Goal: Navigation & Orientation: Find specific page/section

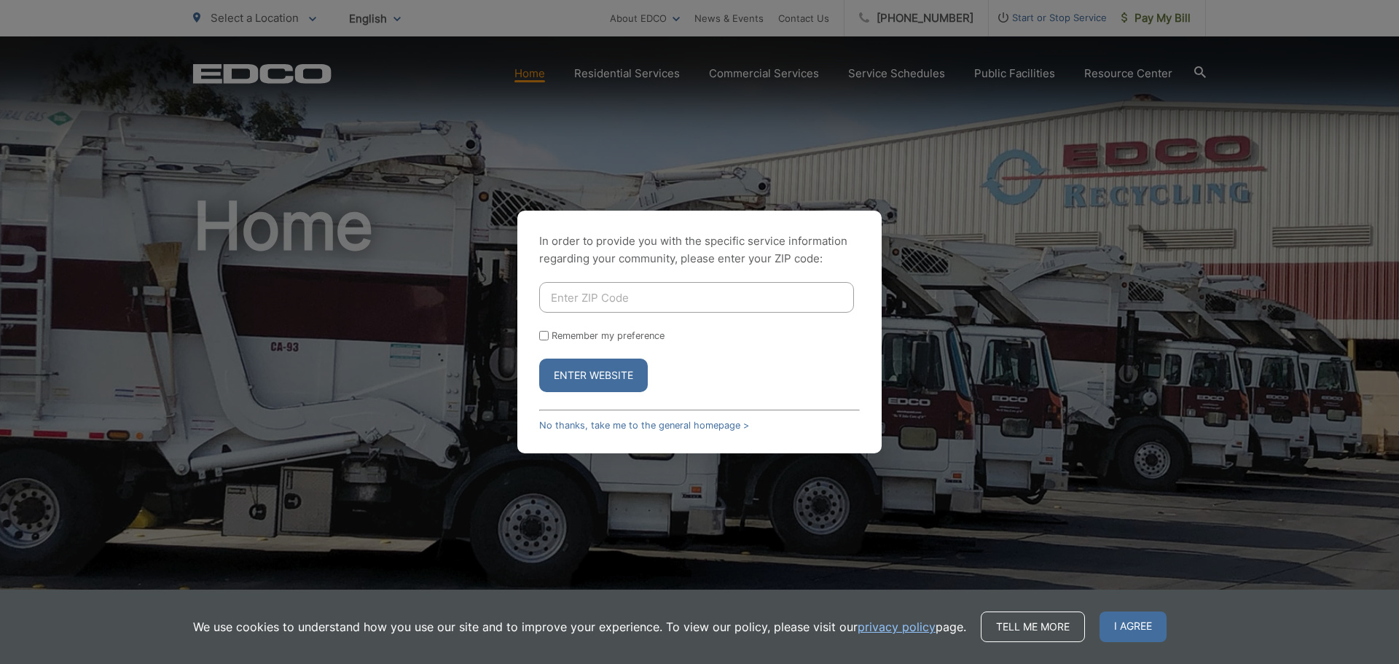
click at [560, 298] on input "Enter ZIP Code" at bounding box center [696, 297] width 315 height 31
type input "92019"
click at [539, 358] on button "Enter Website" at bounding box center [593, 375] width 109 height 34
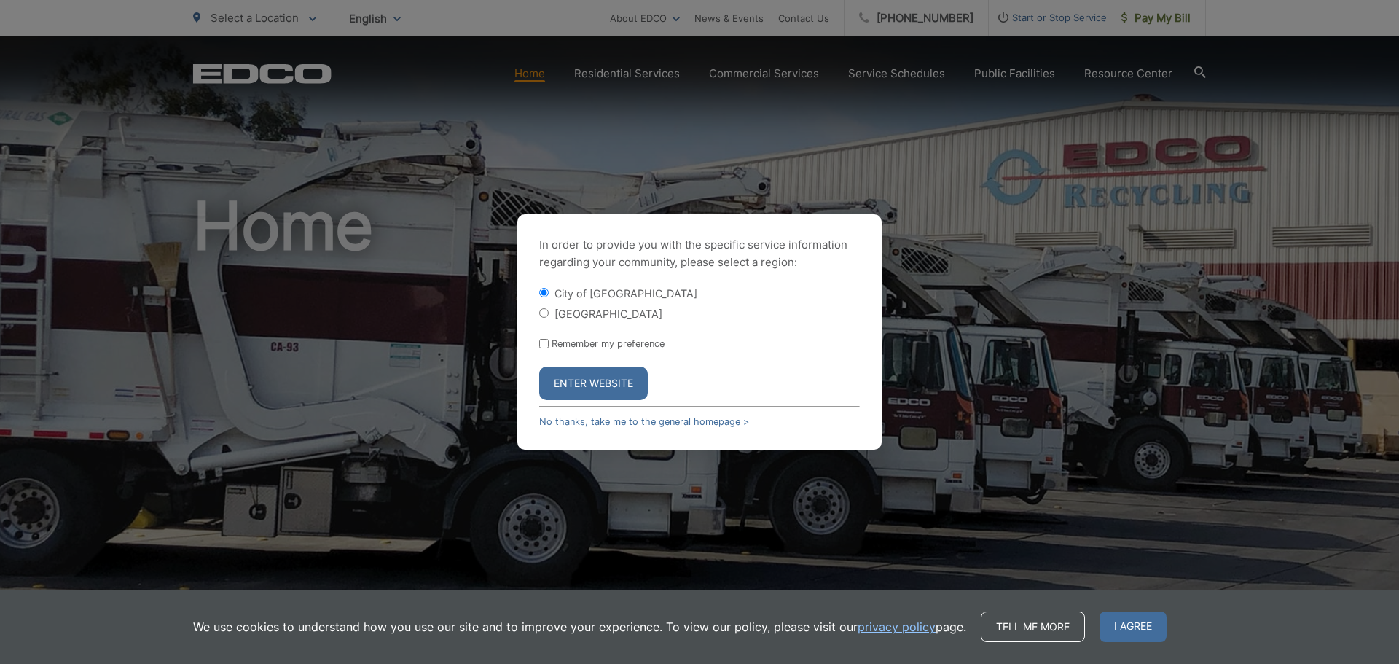
click at [589, 380] on button "Enter Website" at bounding box center [593, 384] width 109 height 34
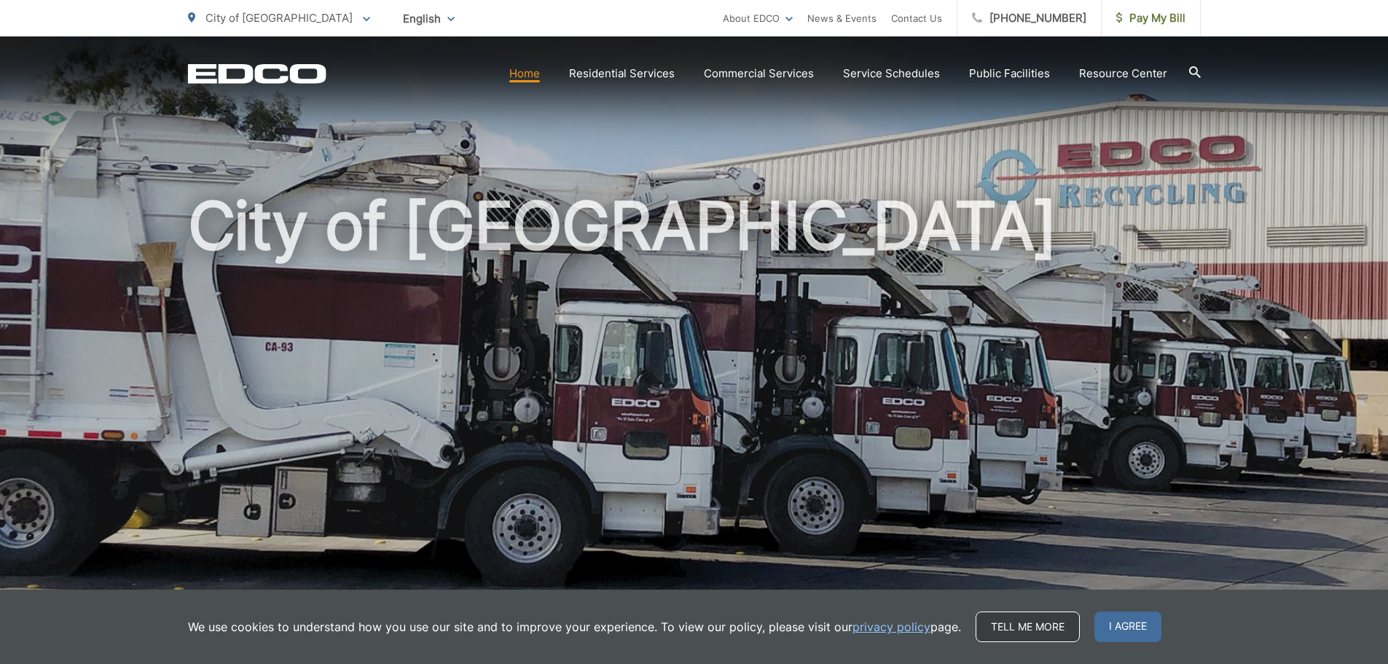
click at [1039, 622] on link "Tell me more" at bounding box center [1028, 626] width 104 height 31
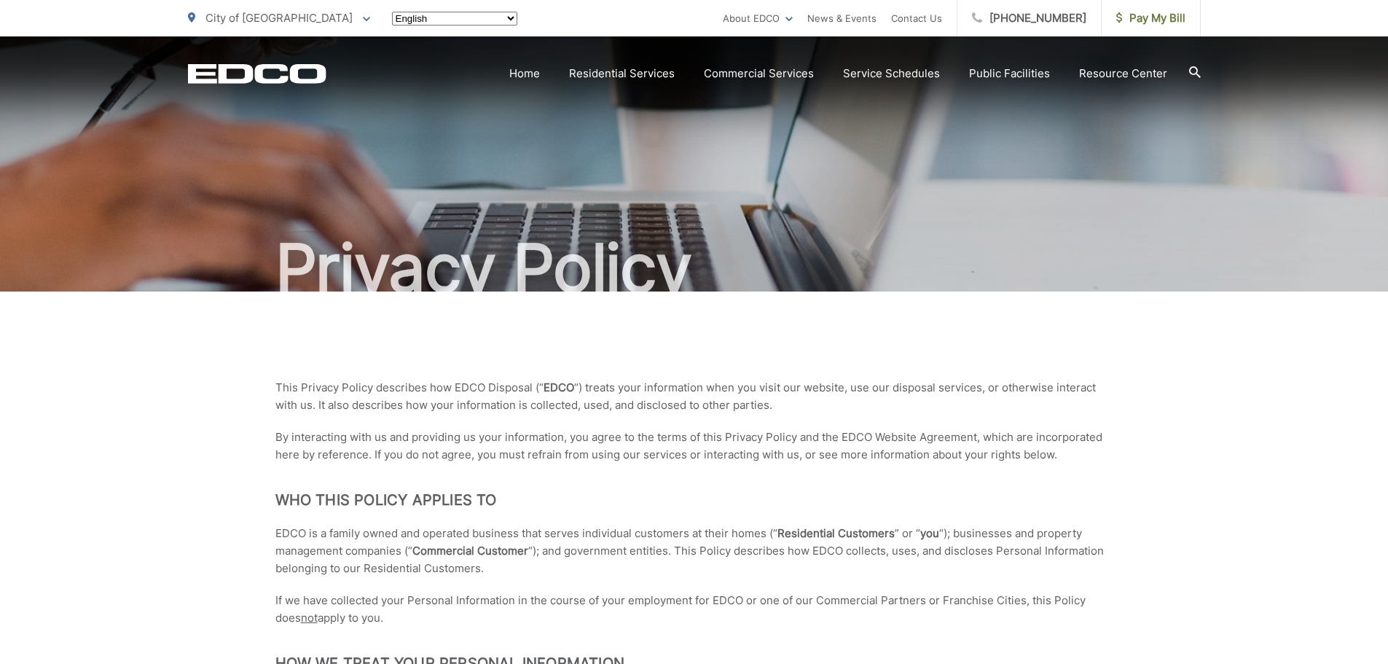
click at [1118, 619] on html "Home Back Home Residential Services Residential Recycling Organic Recycling Tra…" at bounding box center [694, 332] width 1388 height 664
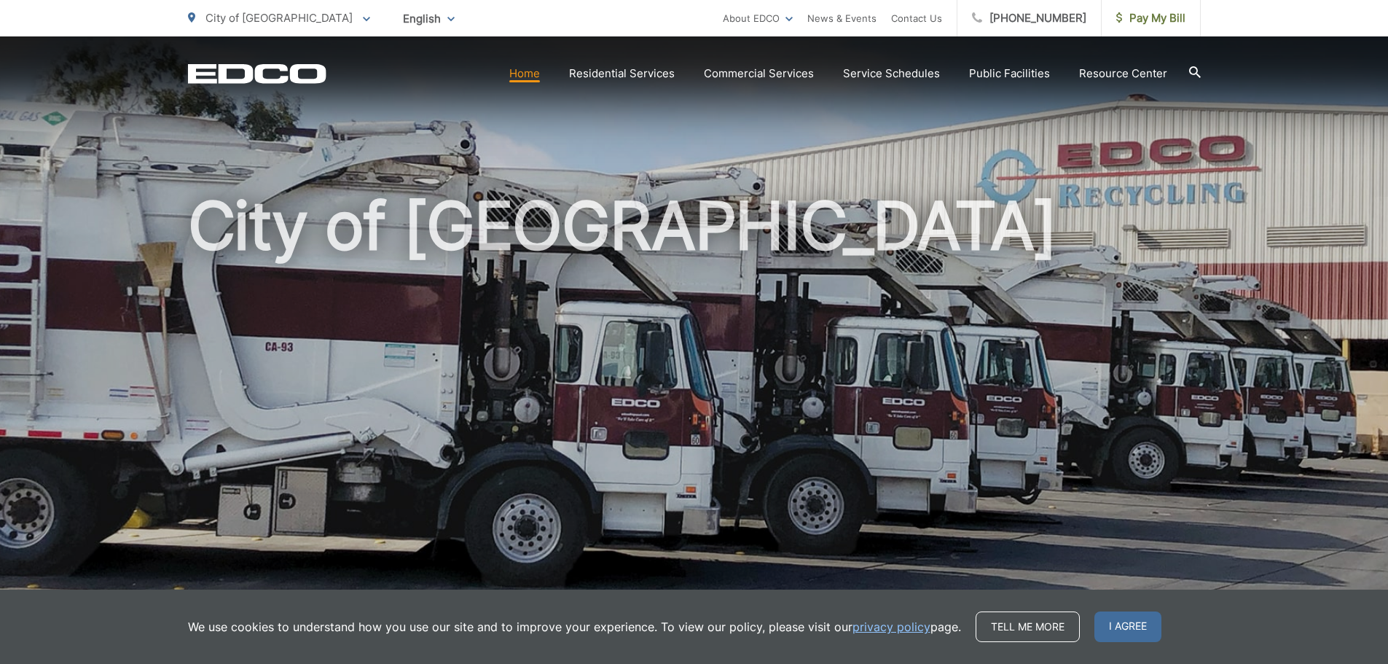
click at [979, 487] on h1 "City of [GEOGRAPHIC_DATA]" at bounding box center [694, 419] width 1013 height 461
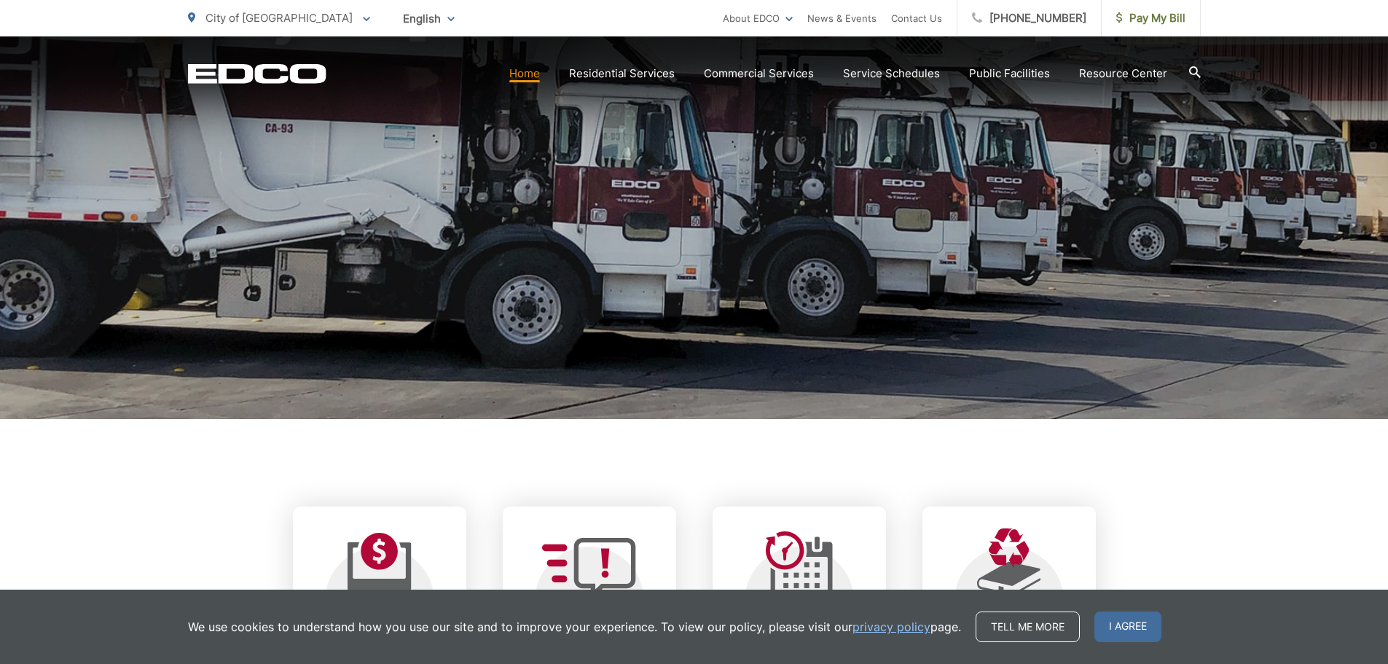
scroll to position [291, 0]
